Goal: Navigation & Orientation: Find specific page/section

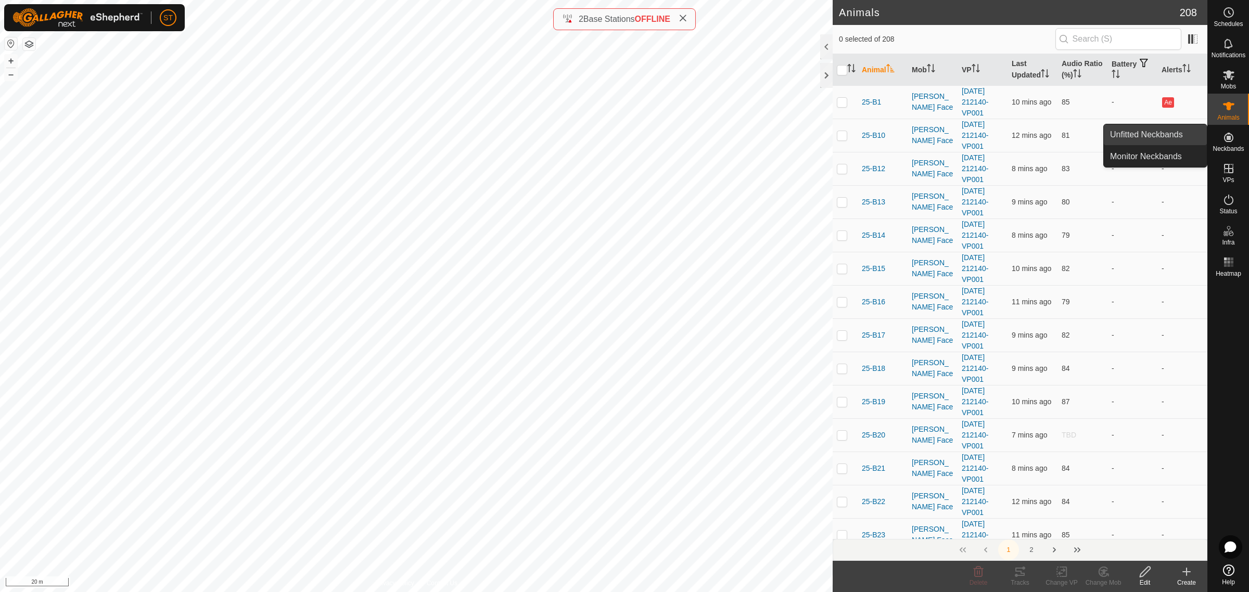
click at [1135, 135] on link "Unfitted Neckbands" at bounding box center [1155, 134] width 103 height 21
